Goal: Task Accomplishment & Management: Manage account settings

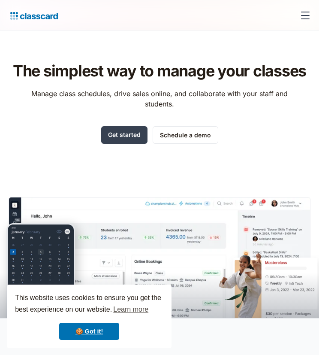
click at [304, 17] on div "menu" at bounding box center [305, 15] width 21 height 21
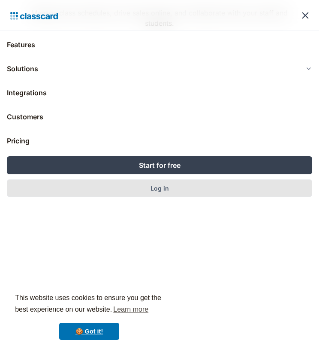
scroll to position [84, 0]
click at [126, 182] on link "Log in" at bounding box center [159, 188] width 305 height 18
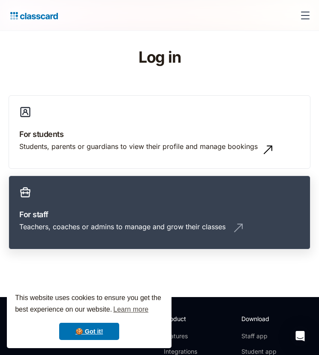
click at [100, 204] on link "For staff Teachers, coaches or admins to manage and grow their classes" at bounding box center [160, 211] width 302 height 73
